Goal: Transaction & Acquisition: Purchase product/service

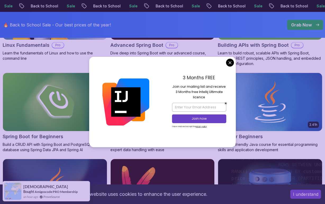
scroll to position [239, 0]
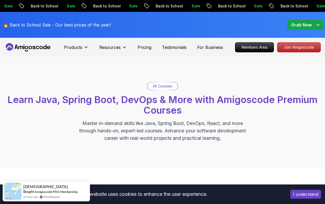
scroll to position [0, 0]
click at [303, 28] on span "pre-order" at bounding box center [305, 25] width 36 height 10
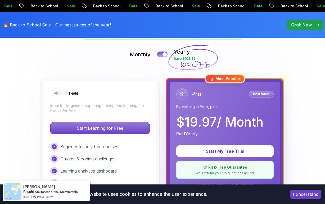
scroll to position [116, 0]
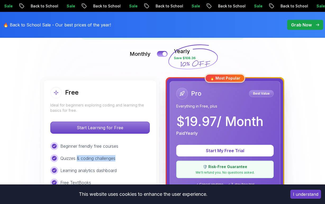
drag, startPoint x: 77, startPoint y: 159, endPoint x: 119, endPoint y: 159, distance: 42.3
click at [119, 159] on div "Quizzes & coding challenges" at bounding box center [99, 158] width 99 height 8
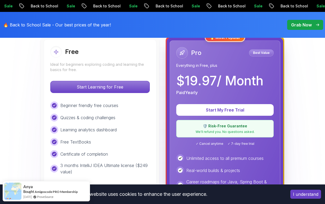
scroll to position [158, 0]
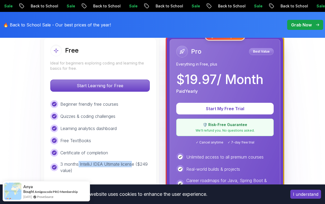
drag, startPoint x: 79, startPoint y: 164, endPoint x: 134, endPoint y: 164, distance: 55.2
click at [134, 164] on p "3 months IntelliJ IDEA Ultimate license ($249 value)" at bounding box center [104, 167] width 89 height 13
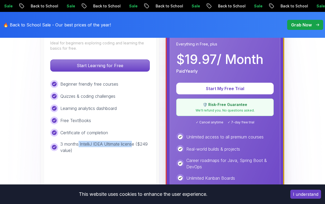
scroll to position [175, 0]
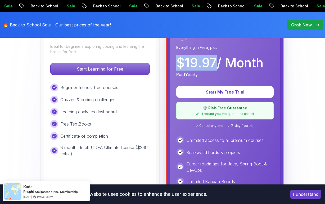
drag, startPoint x: 178, startPoint y: 62, endPoint x: 213, endPoint y: 64, distance: 35.0
click at [213, 64] on p "$ 19.97 / Month" at bounding box center [219, 63] width 87 height 13
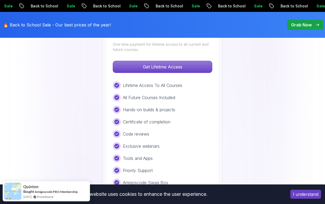
scroll to position [434, 0]
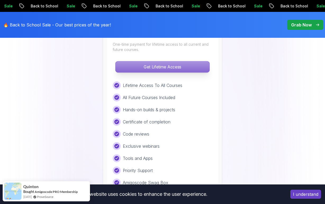
click at [191, 71] on p "Get Lifetime Access" at bounding box center [162, 66] width 94 height 11
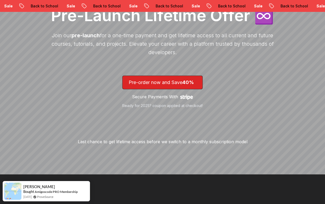
scroll to position [110, 0]
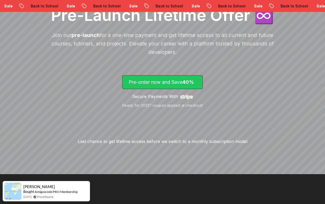
click at [174, 86] on span "lifetime-access" at bounding box center [162, 82] width 80 height 13
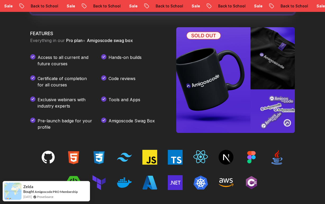
scroll to position [706, 0]
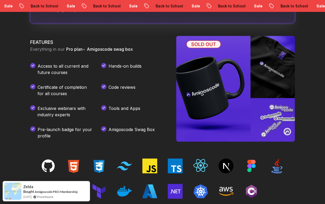
click at [209, 44] on img at bounding box center [235, 89] width 118 height 106
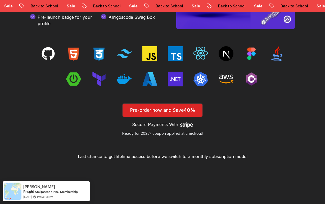
scroll to position [824, 0]
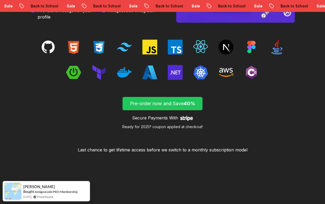
click at [166, 107] on p "Pre-order now and Save 40%" at bounding box center [162, 103] width 68 height 7
